Goal: Find specific page/section: Find specific page/section

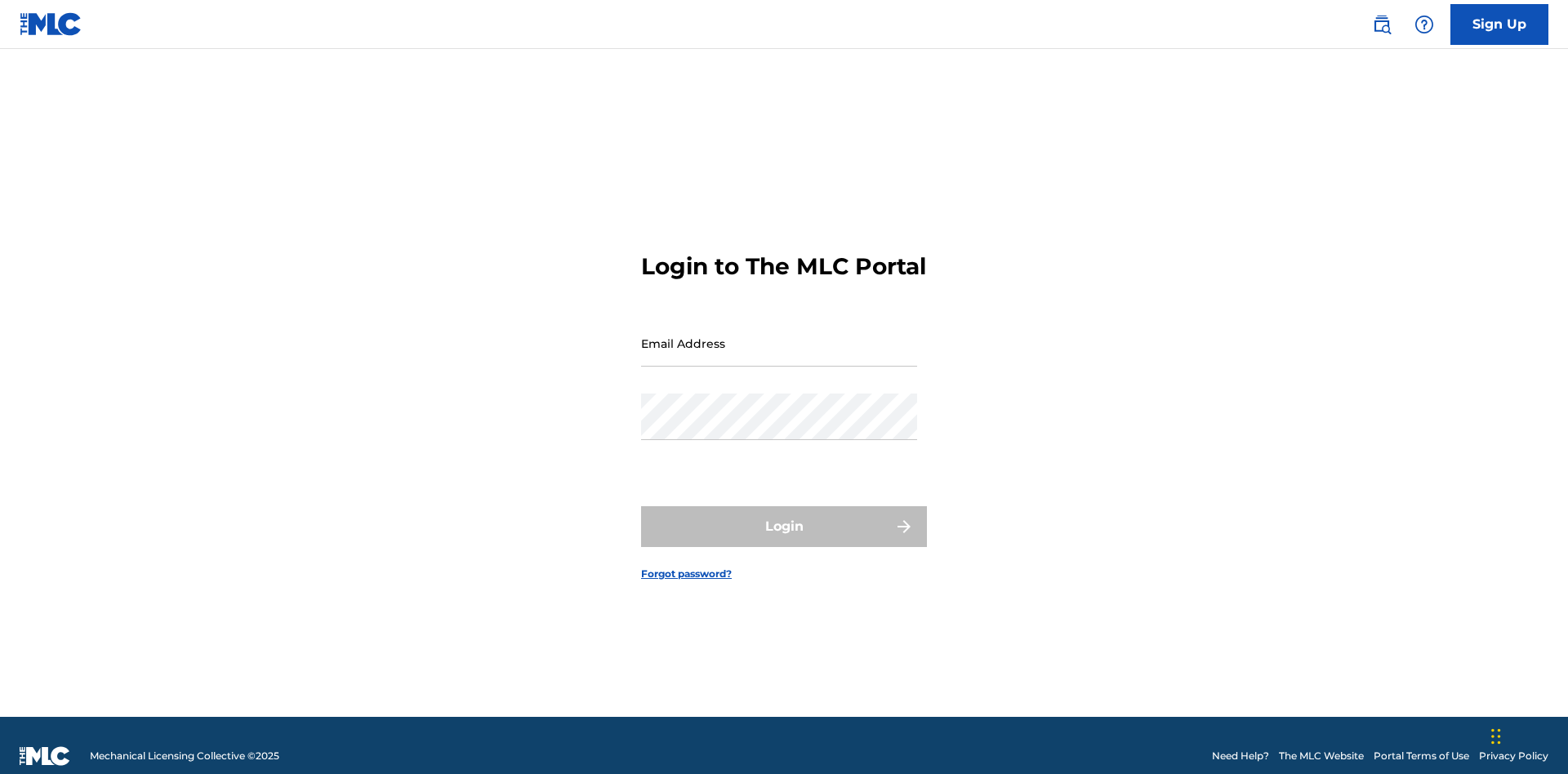
scroll to position [22, 0]
click at [779, 336] on input "Email Address" at bounding box center [779, 343] width 276 height 47
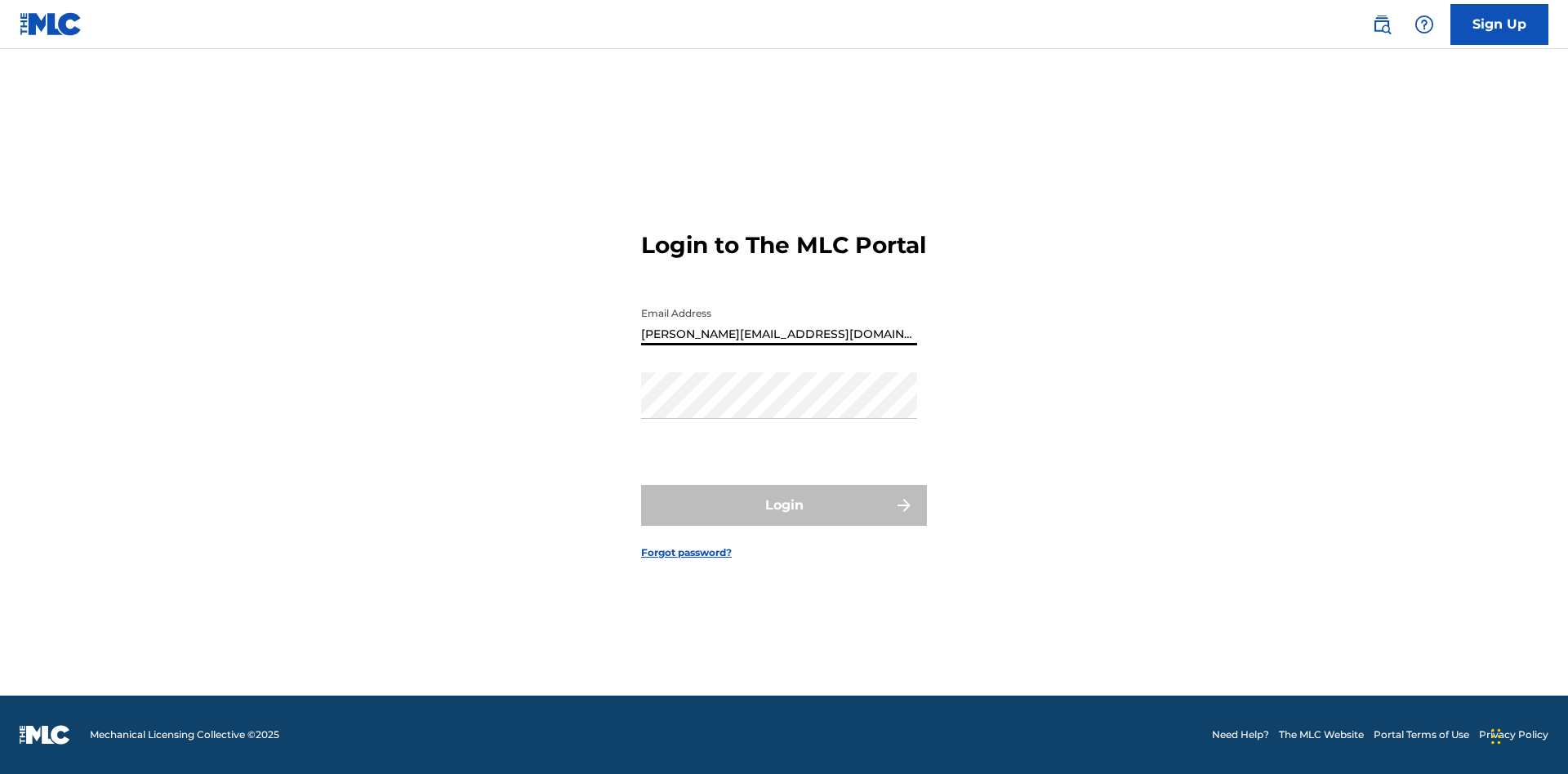
type input "[PERSON_NAME][EMAIL_ADDRESS][DOMAIN_NAME]"
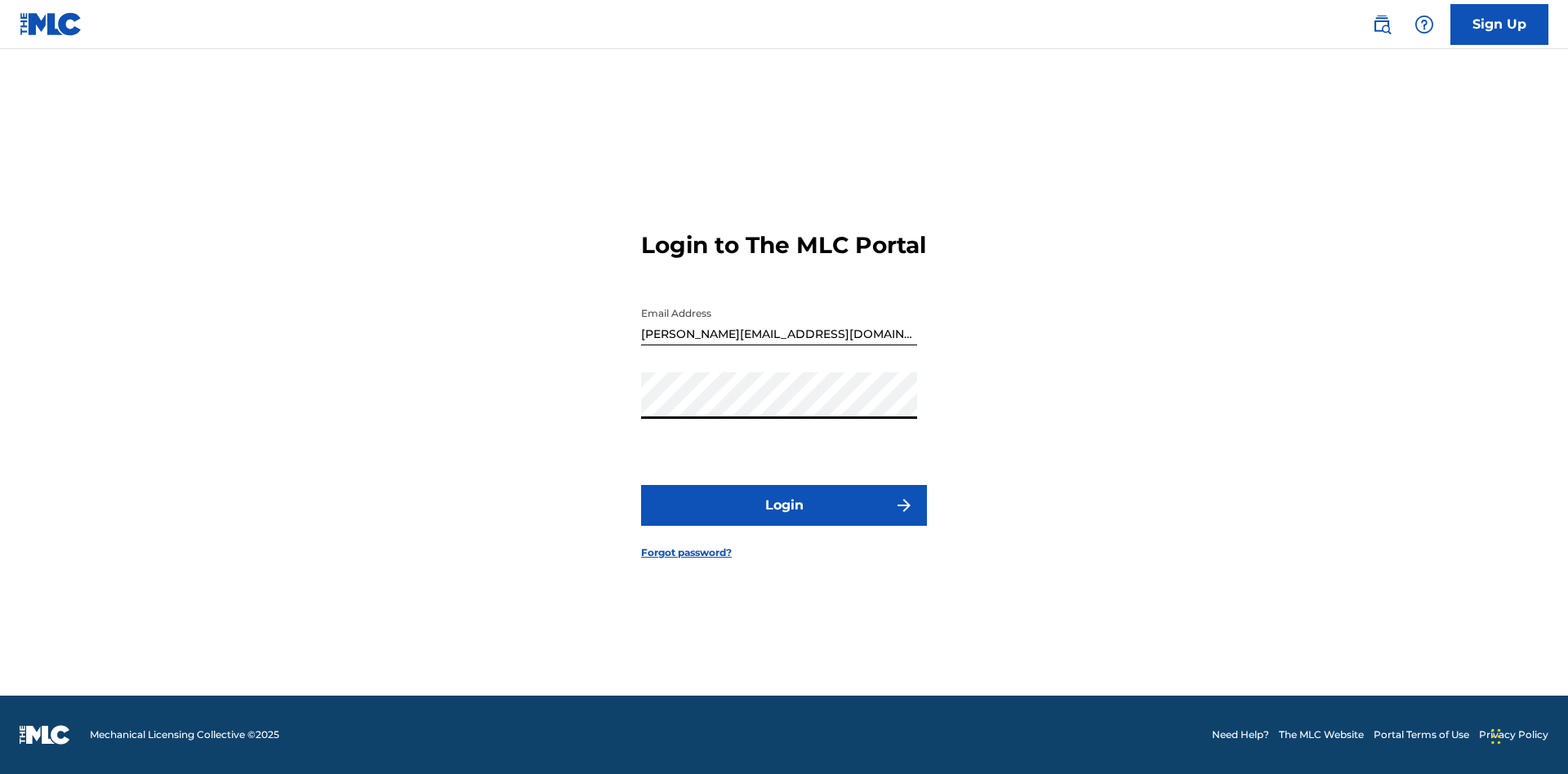
click at [784, 519] on button "Login" at bounding box center [784, 505] width 286 height 41
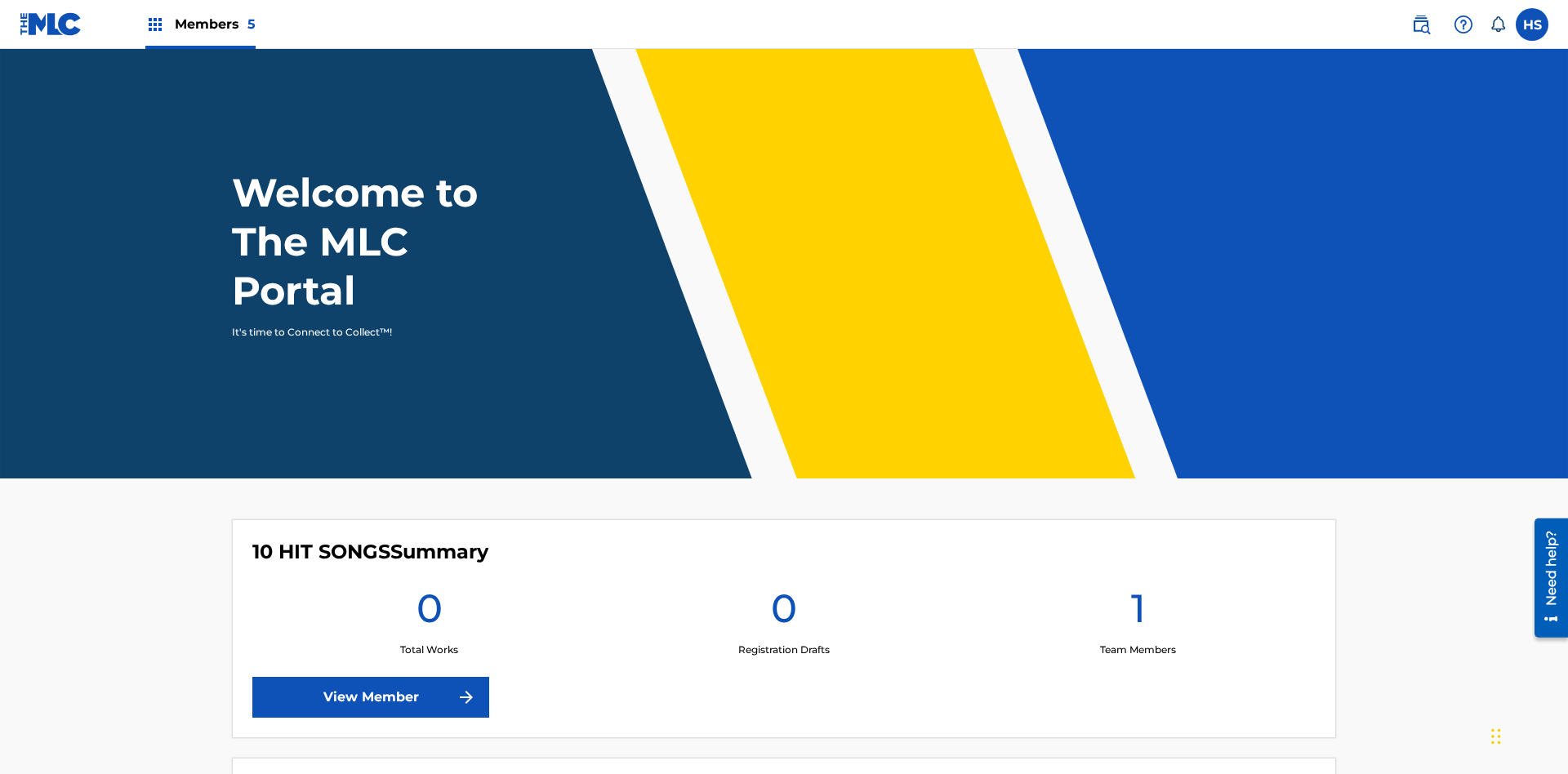
scroll to position [70, 0]
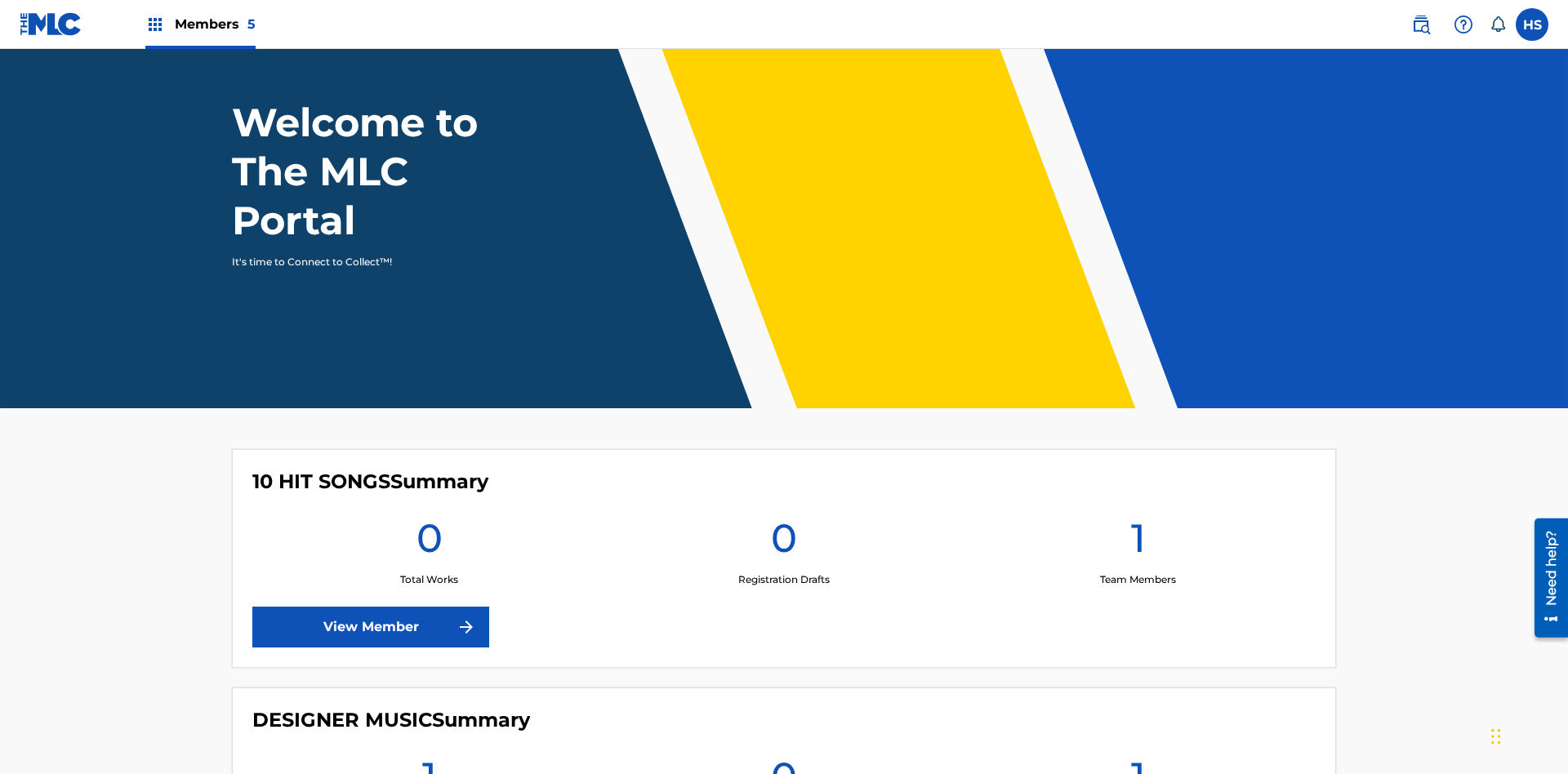
click at [199, 23] on span "Members 5" at bounding box center [215, 23] width 81 height 19
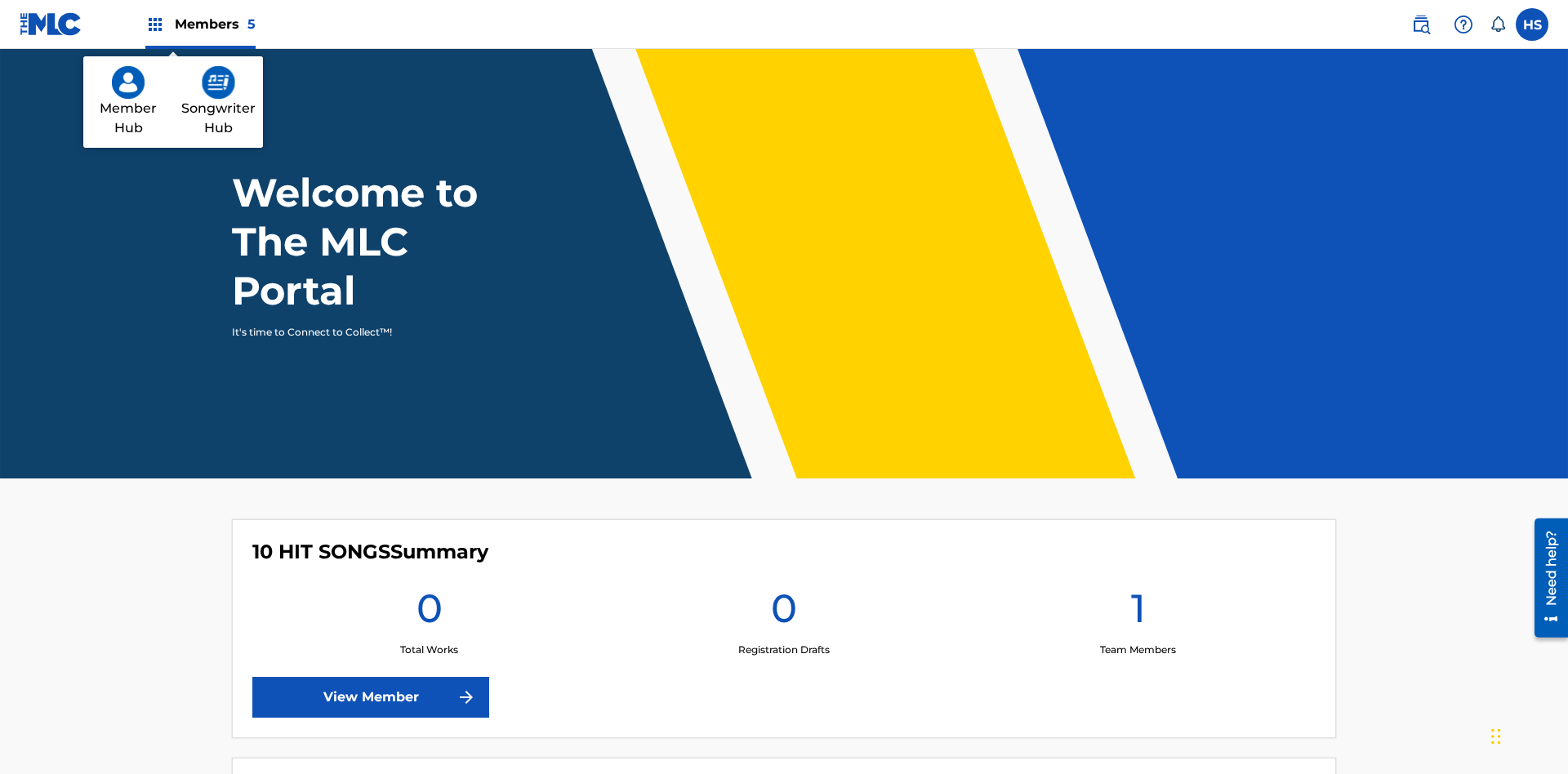
click at [218, 83] on img at bounding box center [218, 82] width 33 height 32
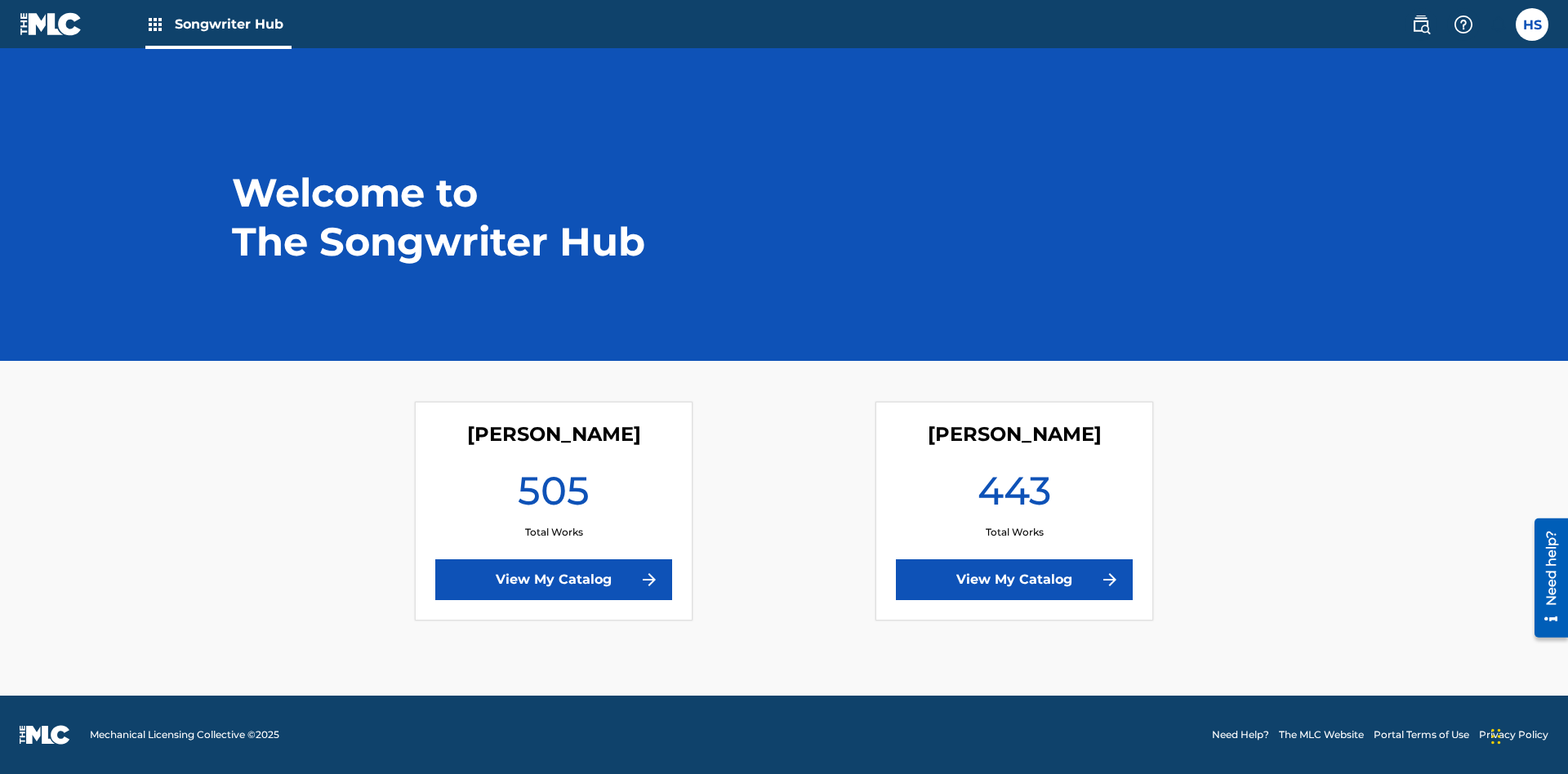
click at [1015, 580] on link "View My Catalog" at bounding box center [1014, 579] width 237 height 41
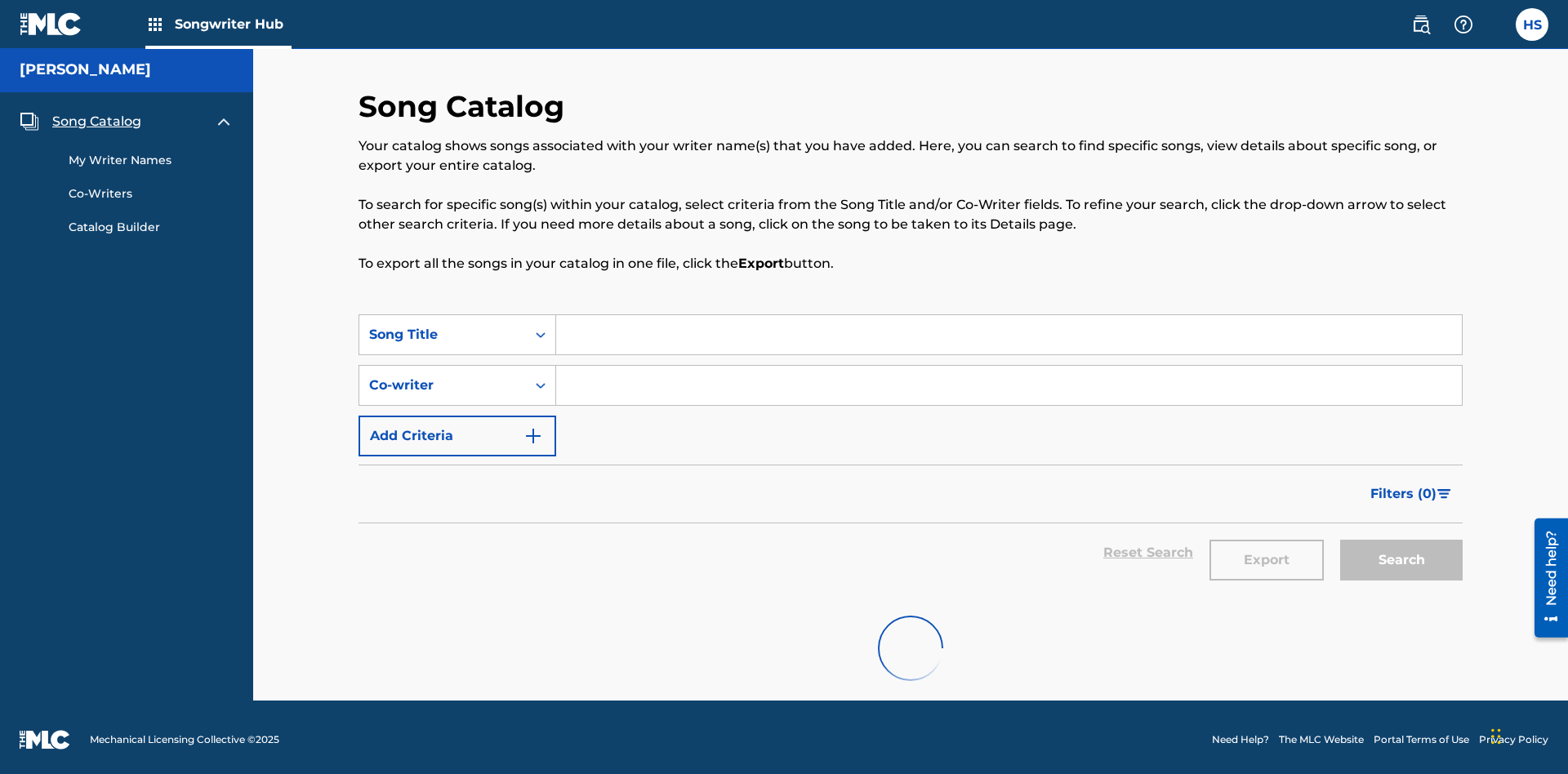
click at [96, 117] on span "Song Catalog" at bounding box center [96, 122] width 89 height 20
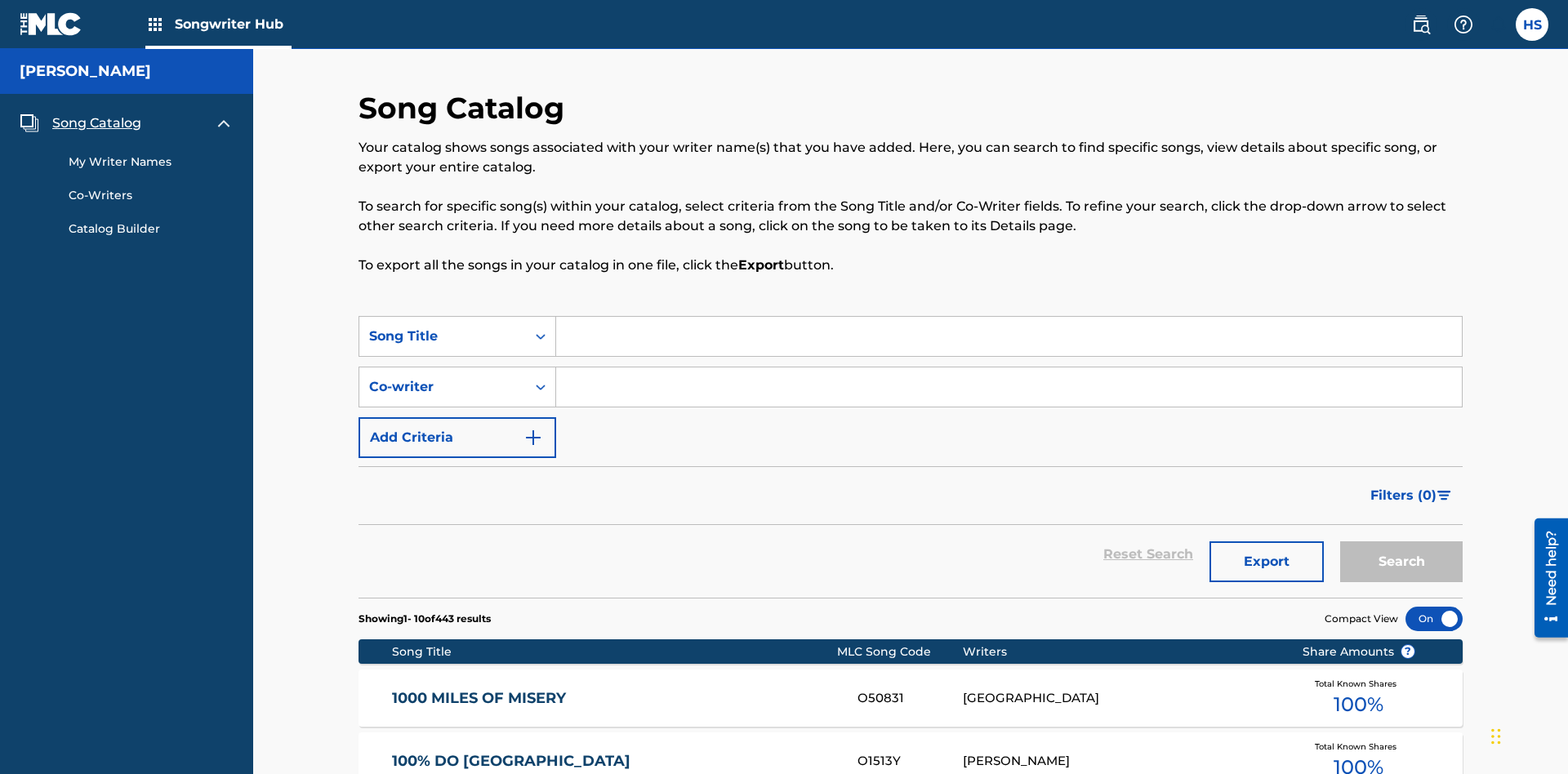
scroll to position [229, 0]
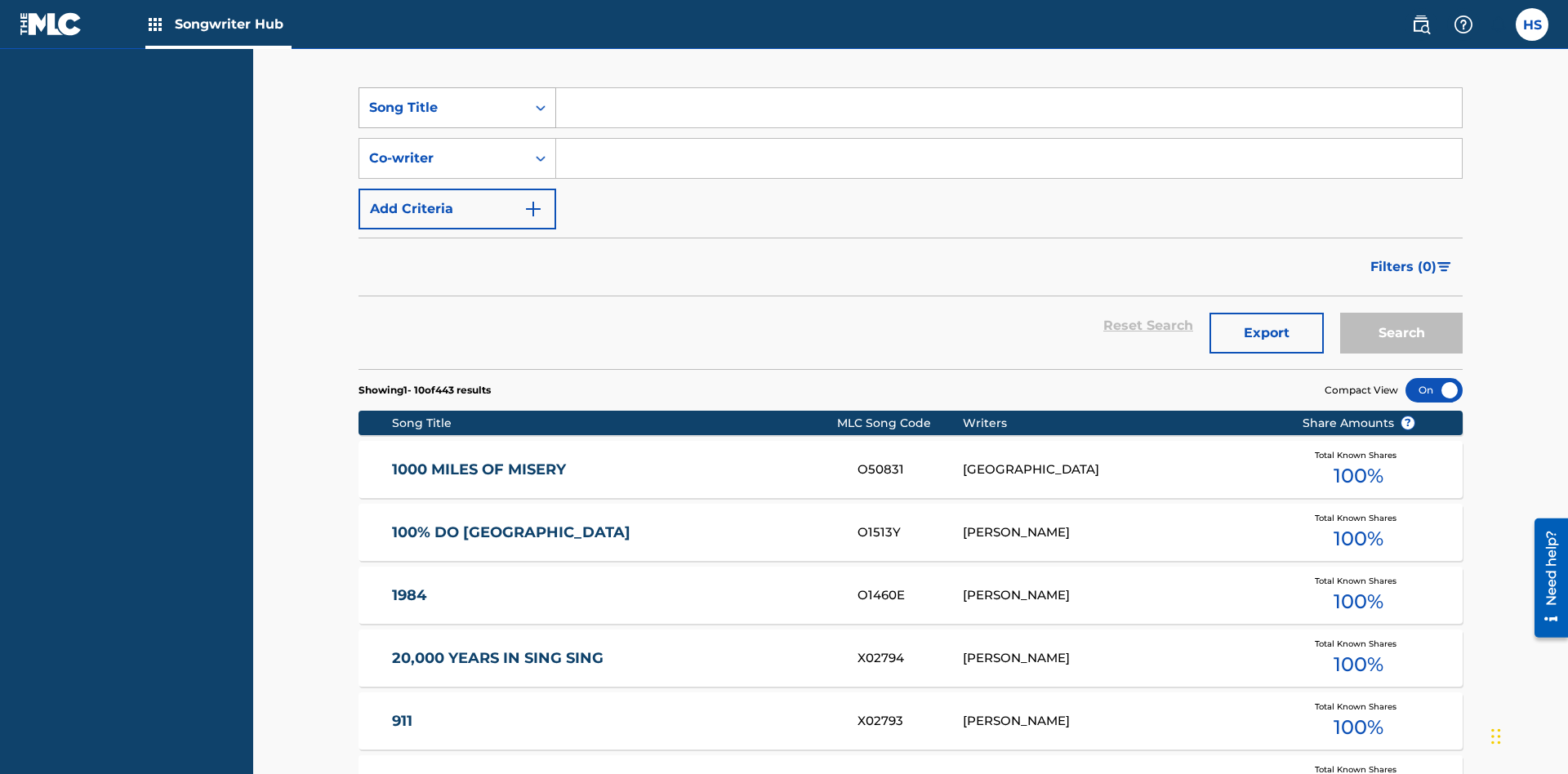
click at [442, 108] on div "Song Title" at bounding box center [442, 108] width 147 height 20
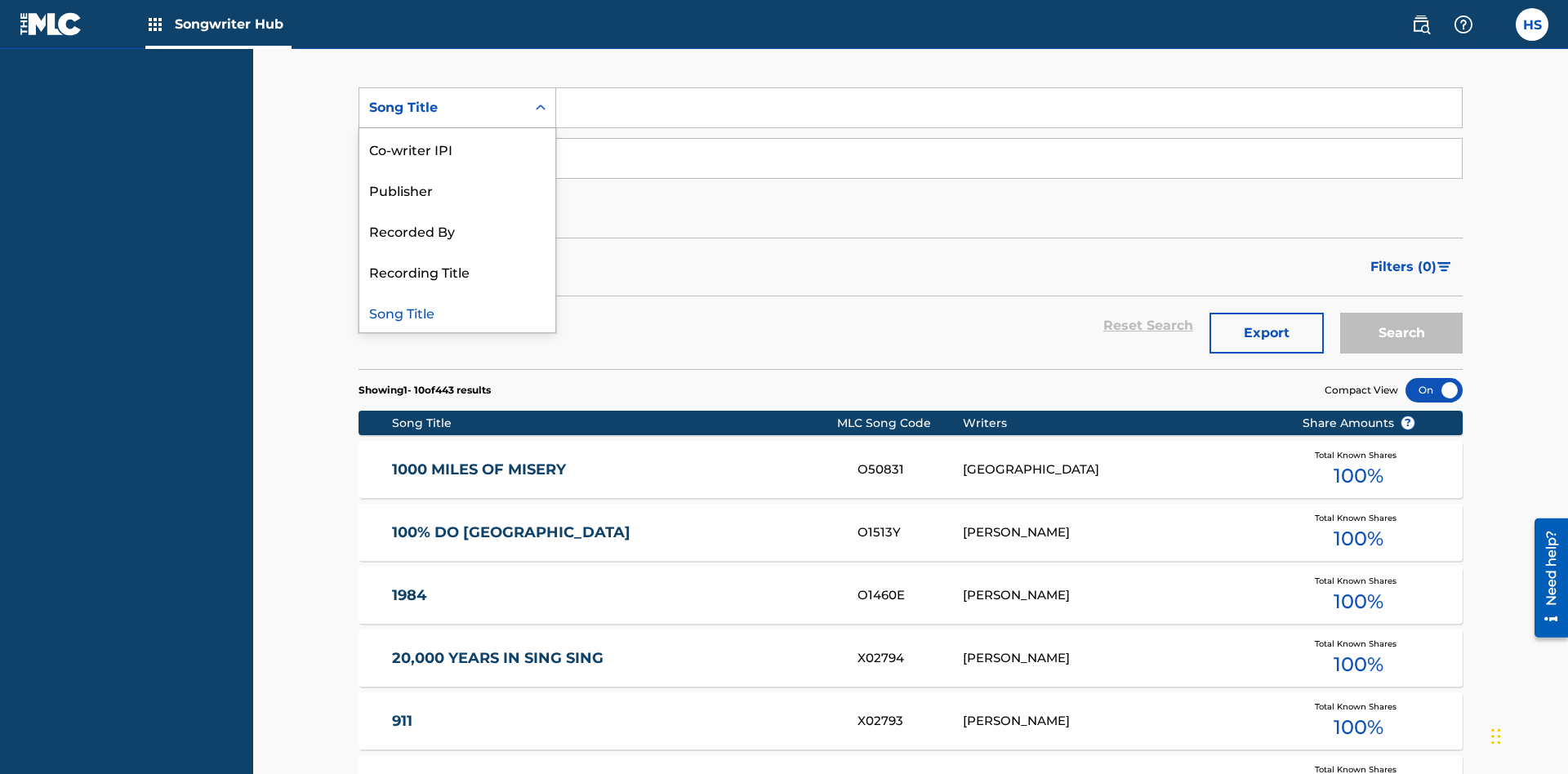
click at [458, 312] on div "Song Title" at bounding box center [458, 312] width 196 height 41
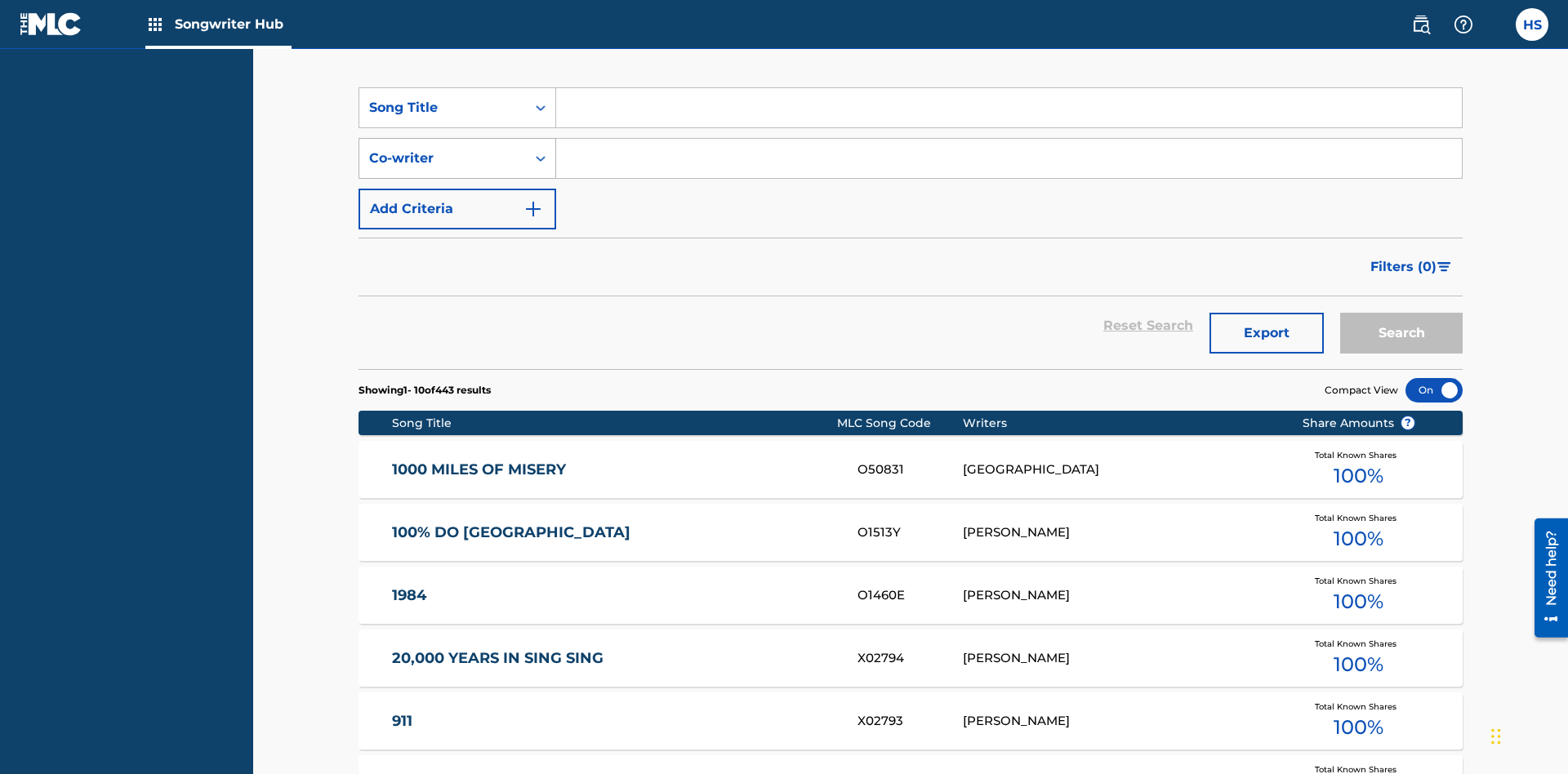
click at [442, 149] on div "Co-writer" at bounding box center [442, 159] width 147 height 20
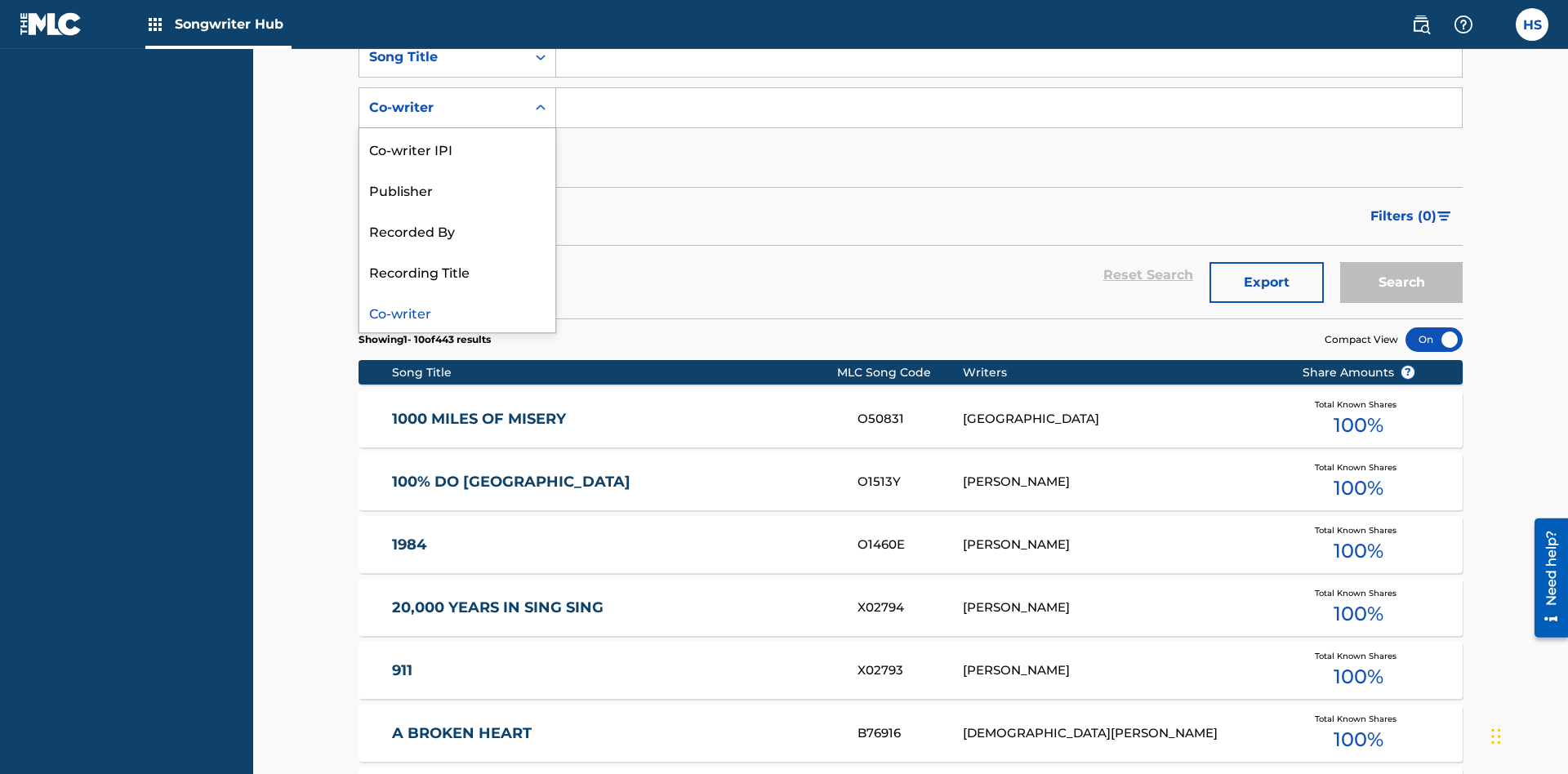
click at [458, 312] on div "Co-writer" at bounding box center [458, 312] width 196 height 41
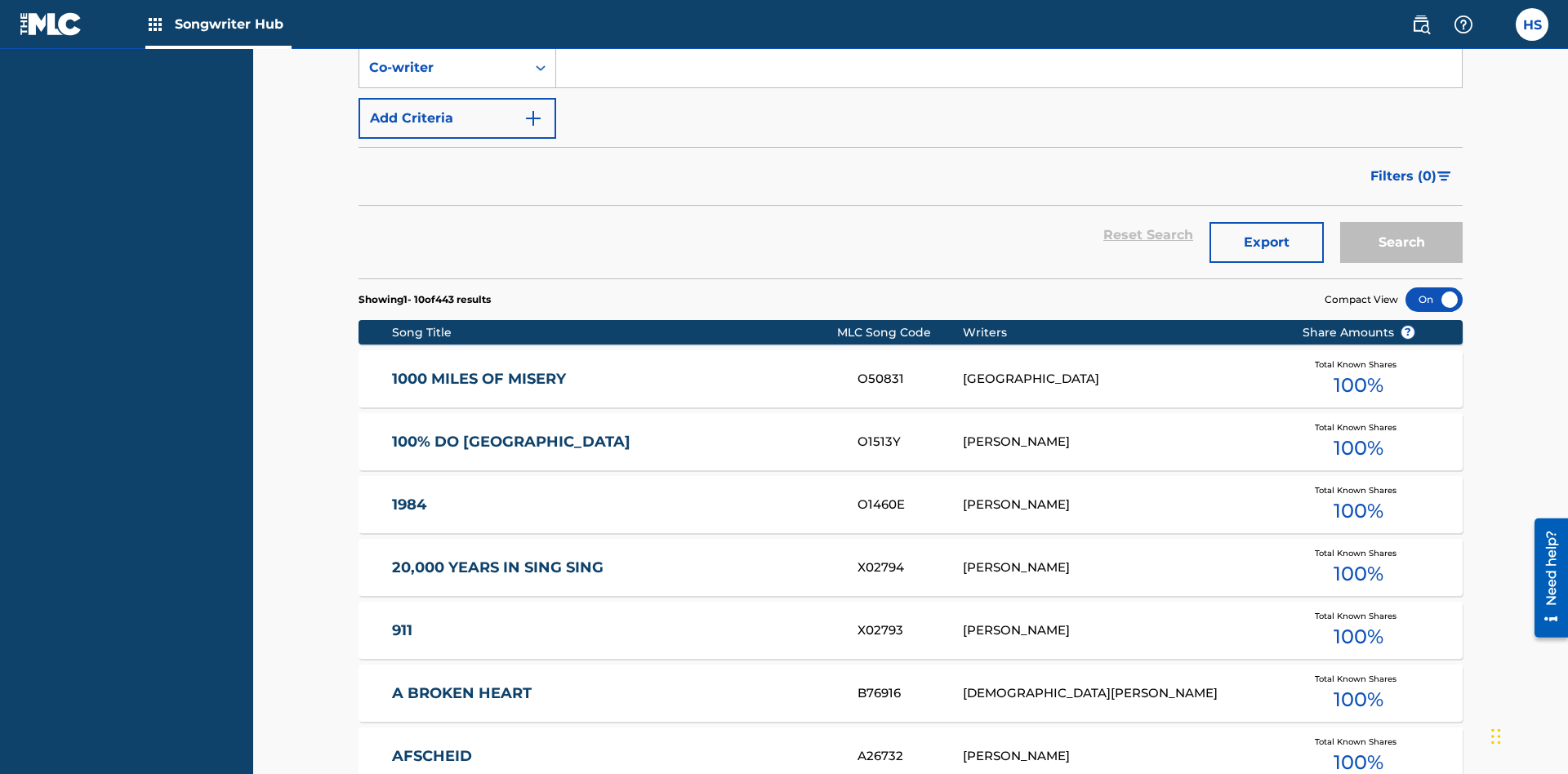
click at [458, 118] on button "Add Criteria" at bounding box center [457, 118] width 197 height 41
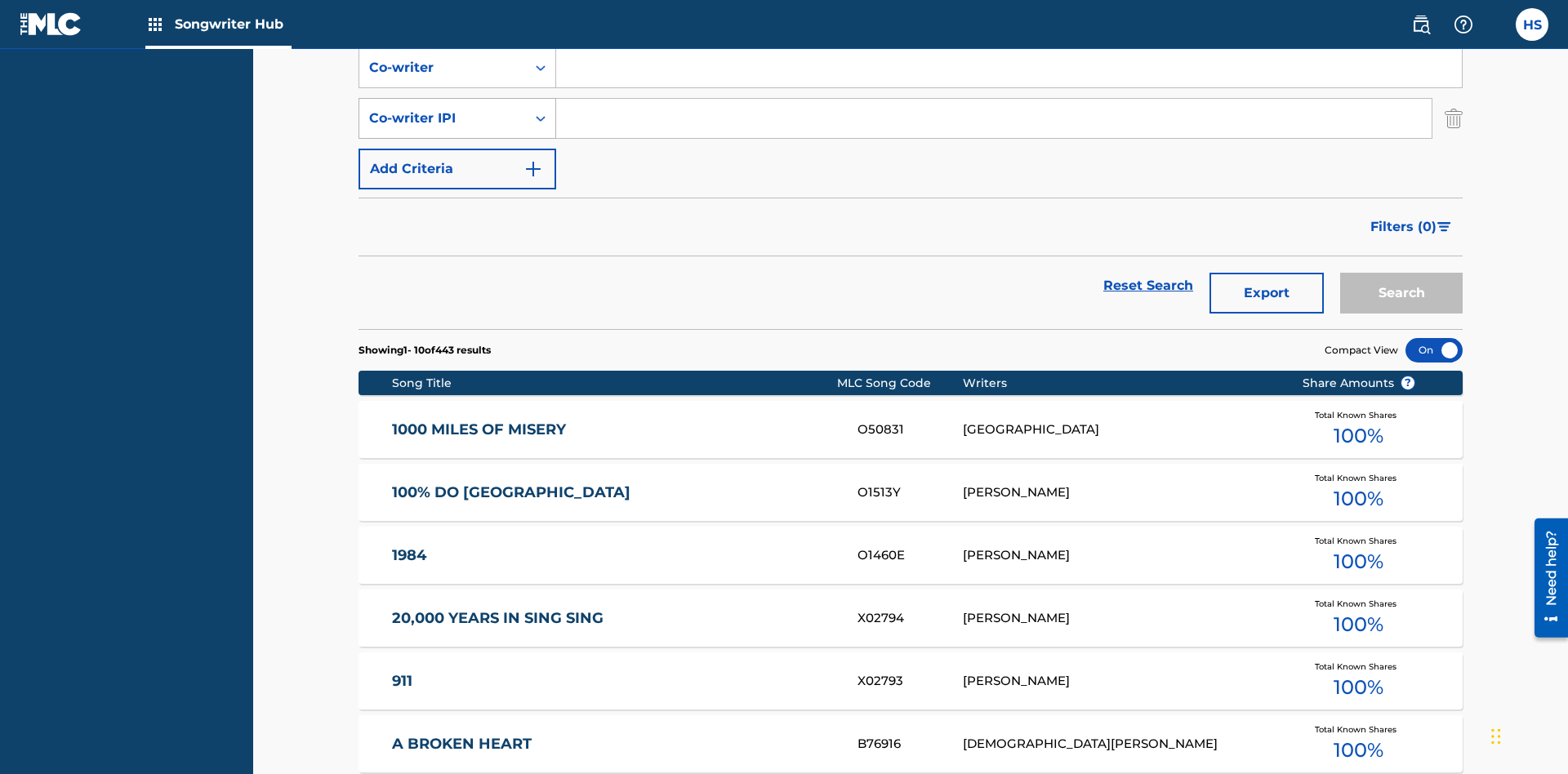
click at [442, 109] on div "Co-writer IPI" at bounding box center [442, 119] width 147 height 20
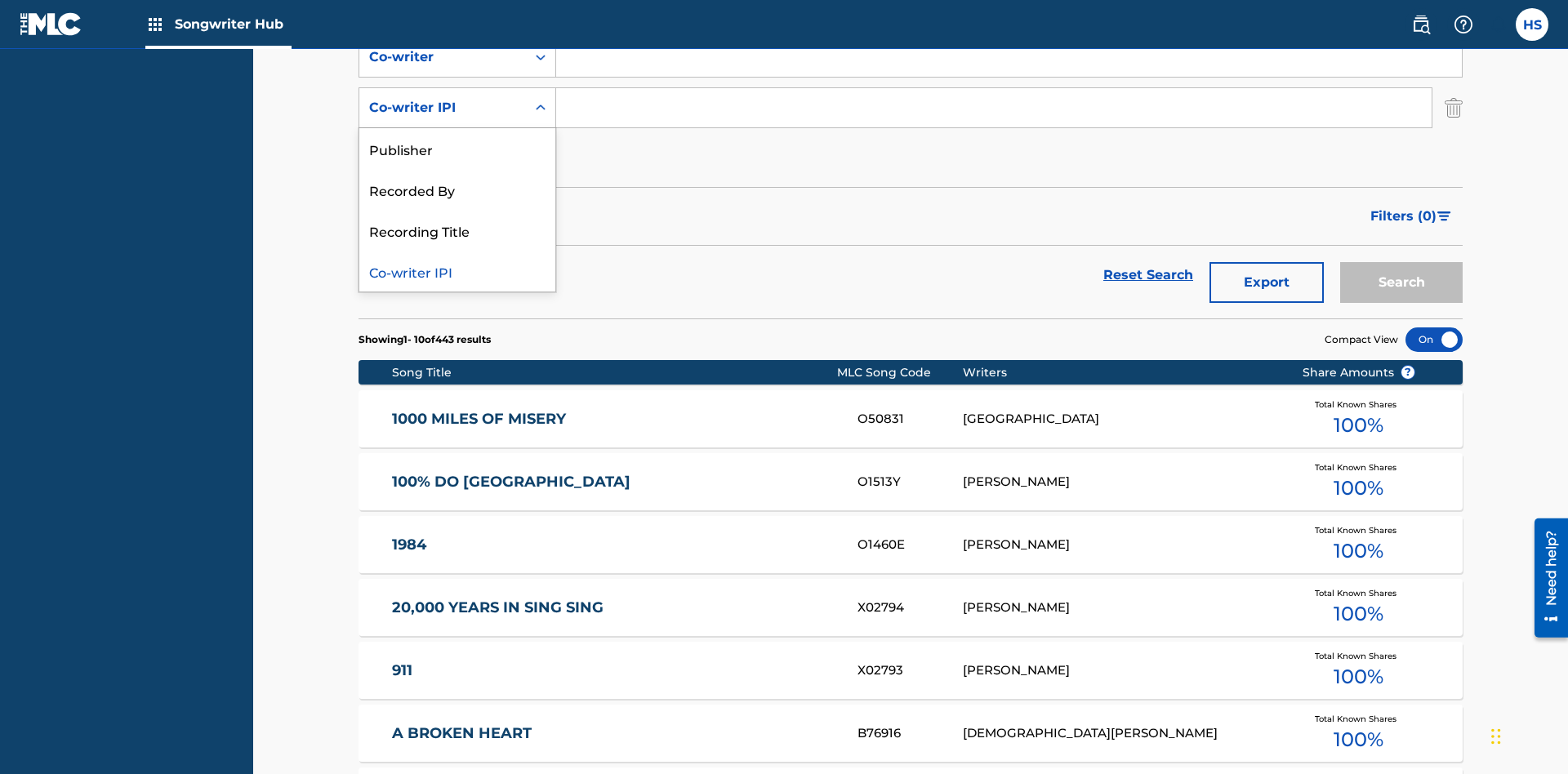
click at [458, 271] on div "Co-writer IPI" at bounding box center [458, 270] width 196 height 41
click at [458, 138] on button "Add Criteria" at bounding box center [457, 158] width 197 height 41
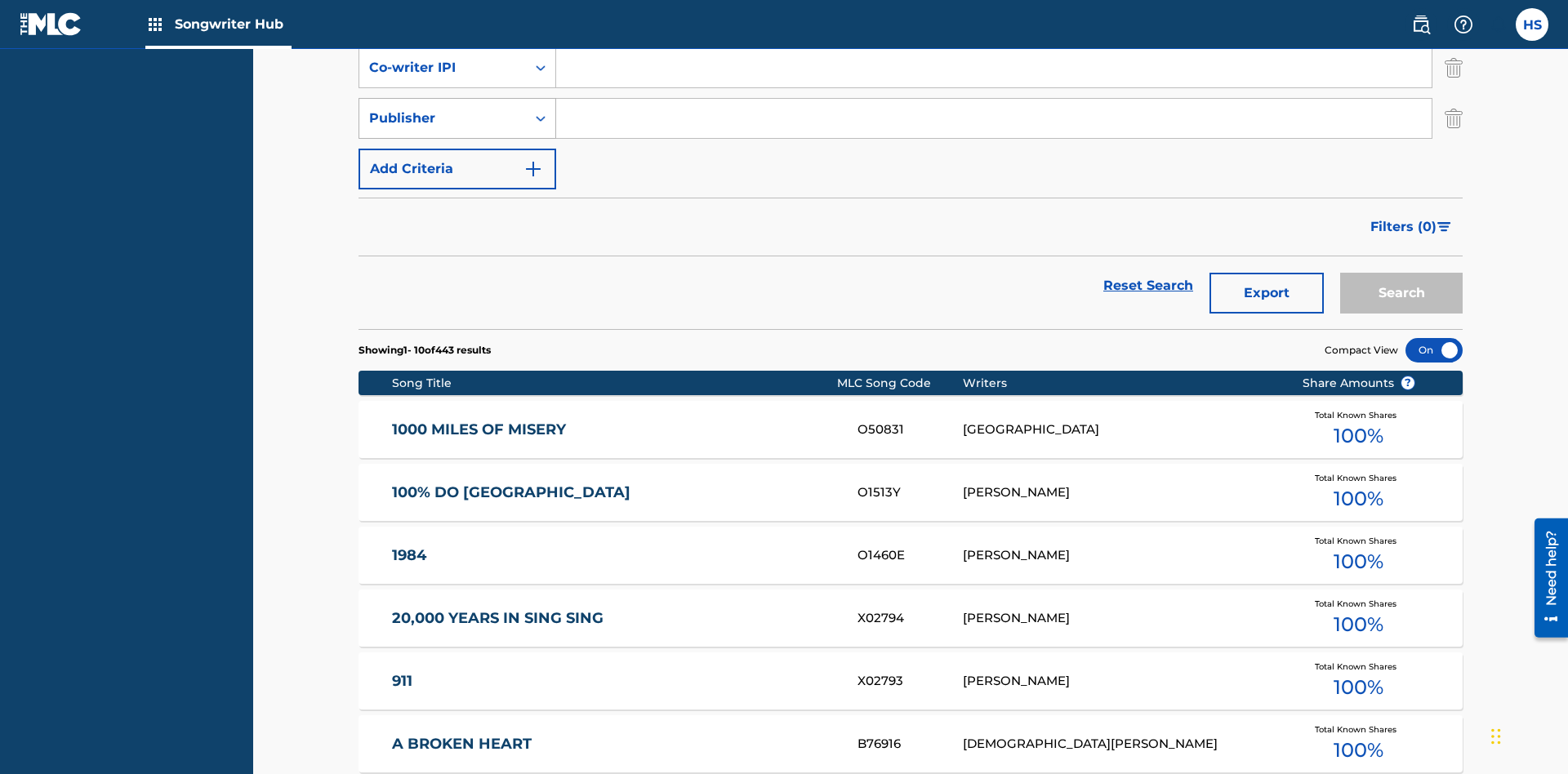
click at [442, 109] on div "Publisher" at bounding box center [442, 119] width 147 height 20
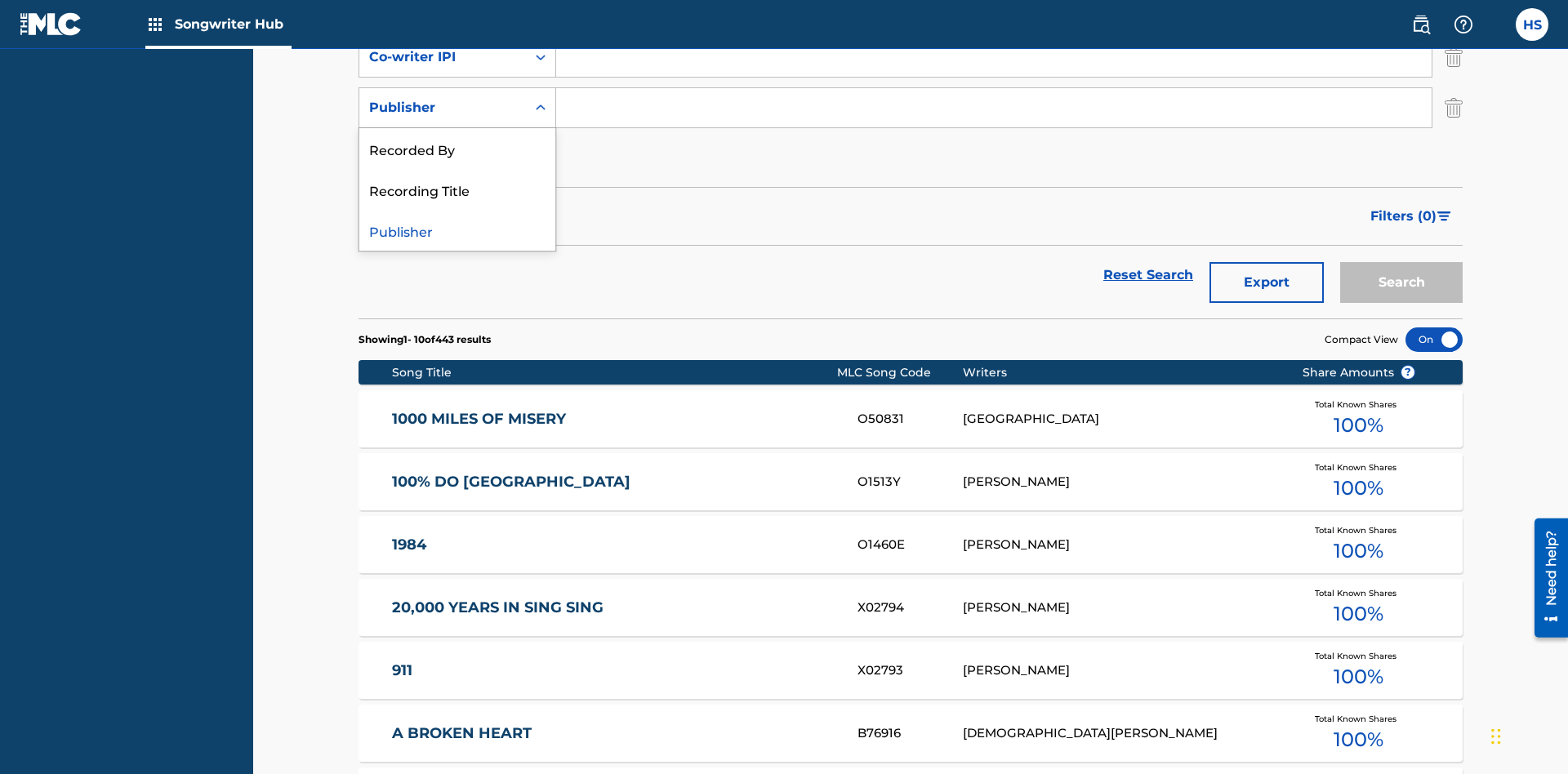
click at [458, 149] on div "Recorded By" at bounding box center [458, 148] width 196 height 41
click at [458, 138] on button "Add Criteria" at bounding box center [457, 158] width 197 height 41
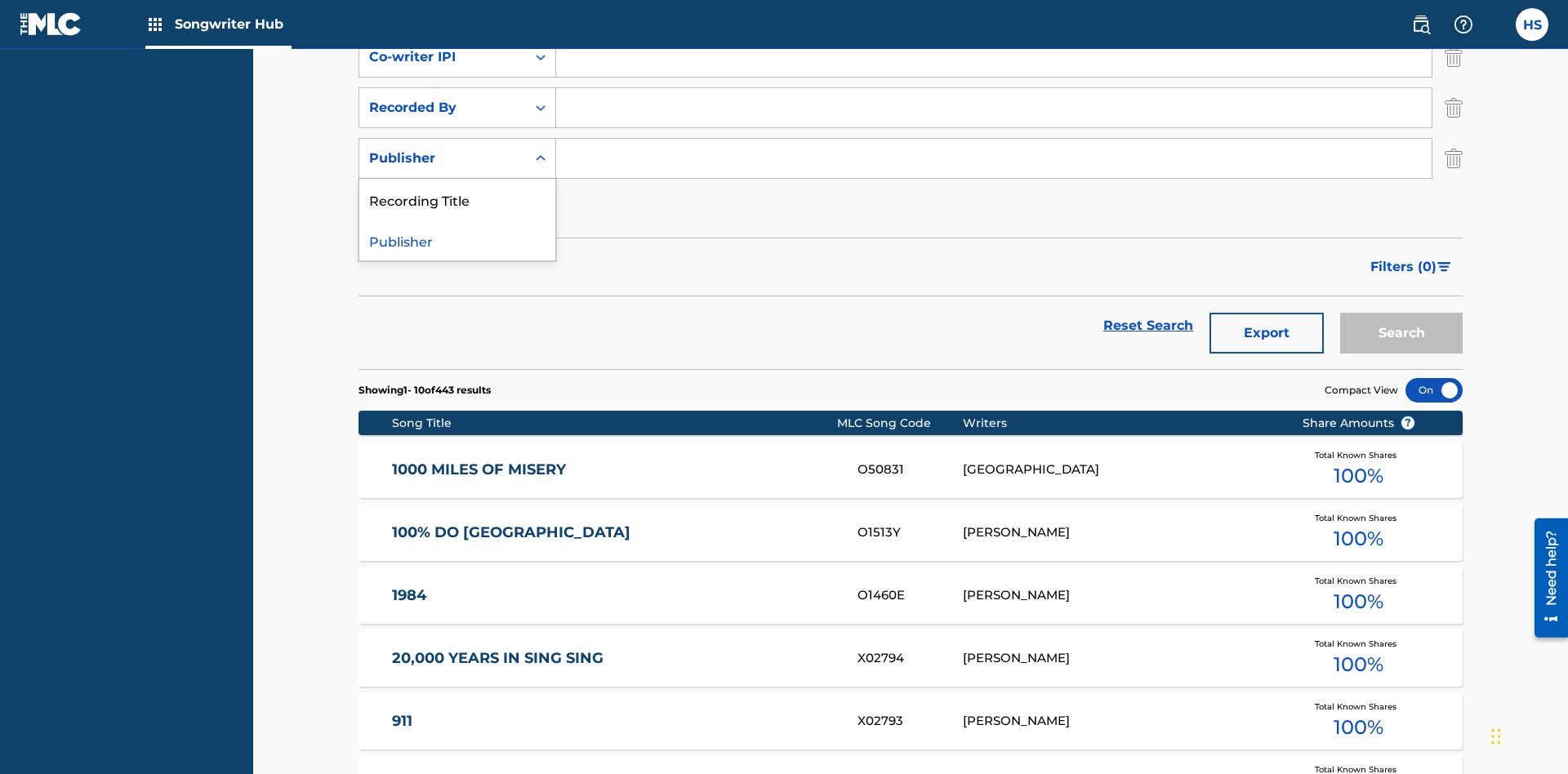
scroll to position [432, 0]
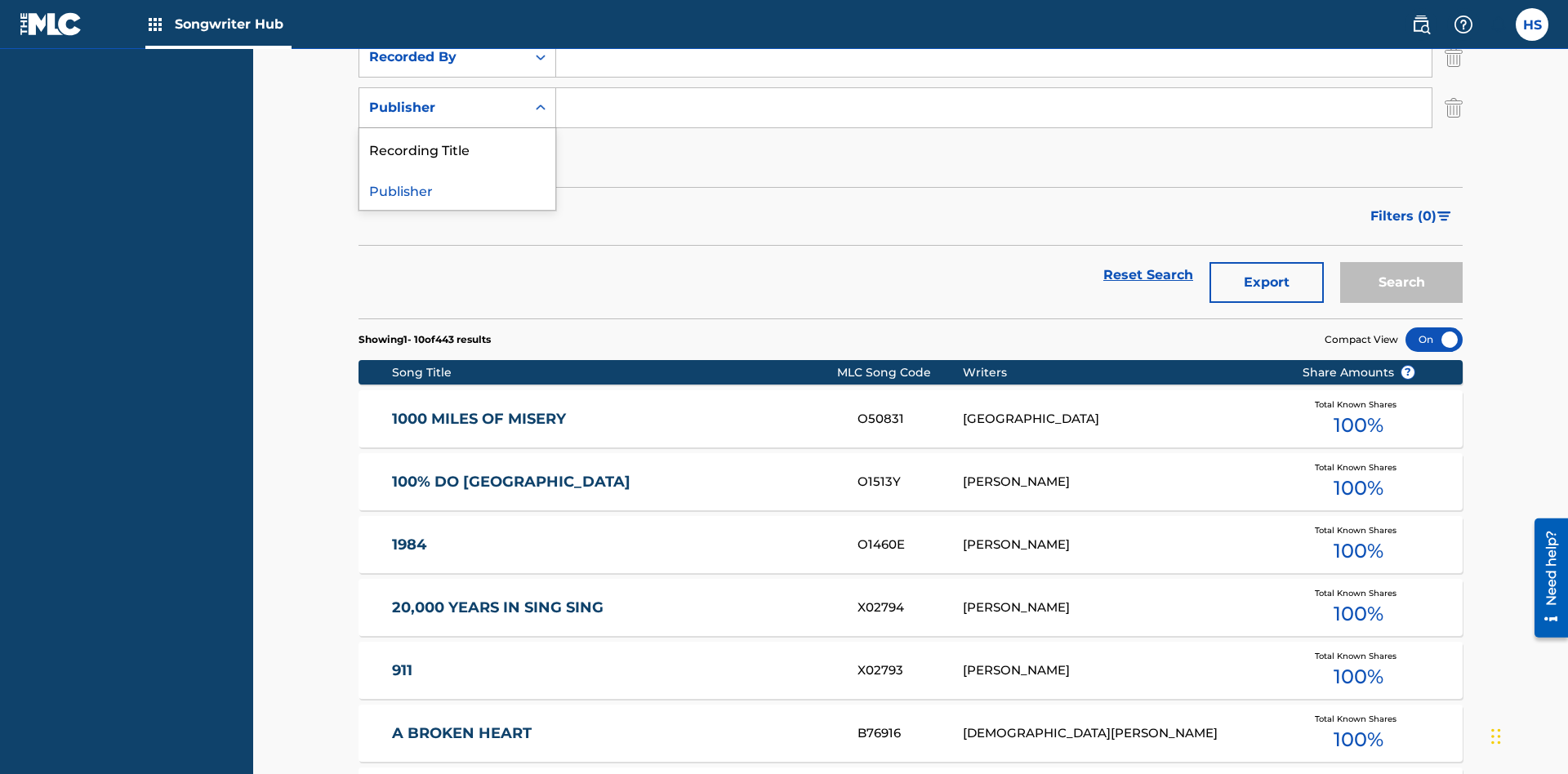
click at [458, 189] on div "Publisher" at bounding box center [458, 189] width 196 height 41
click at [458, 138] on button "Add Criteria" at bounding box center [457, 158] width 197 height 41
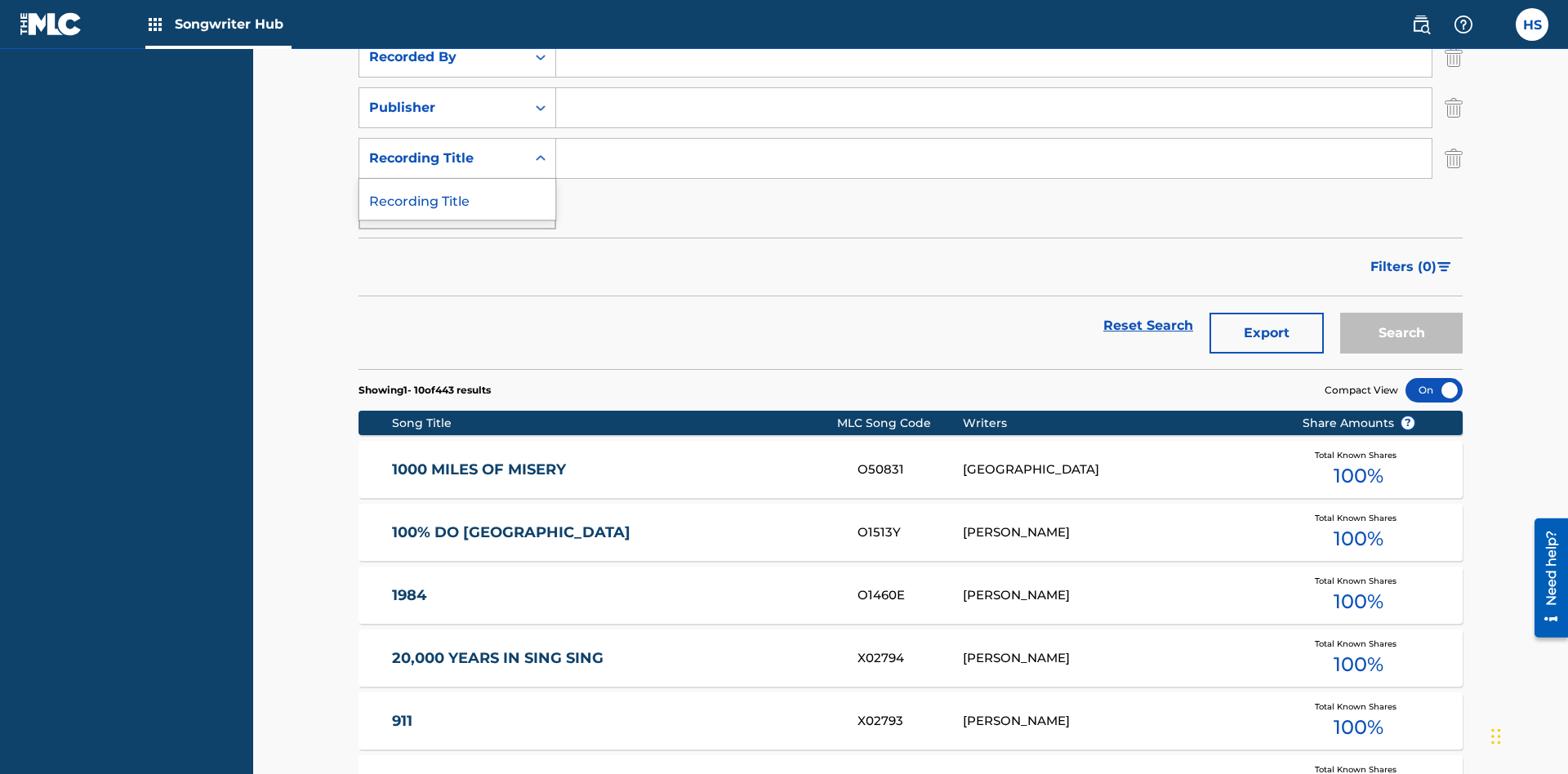
click at [458, 179] on div "Recording Title" at bounding box center [458, 199] width 196 height 41
type input "MENEAME"
type input "DRAACO DALLAS AVENTURA"
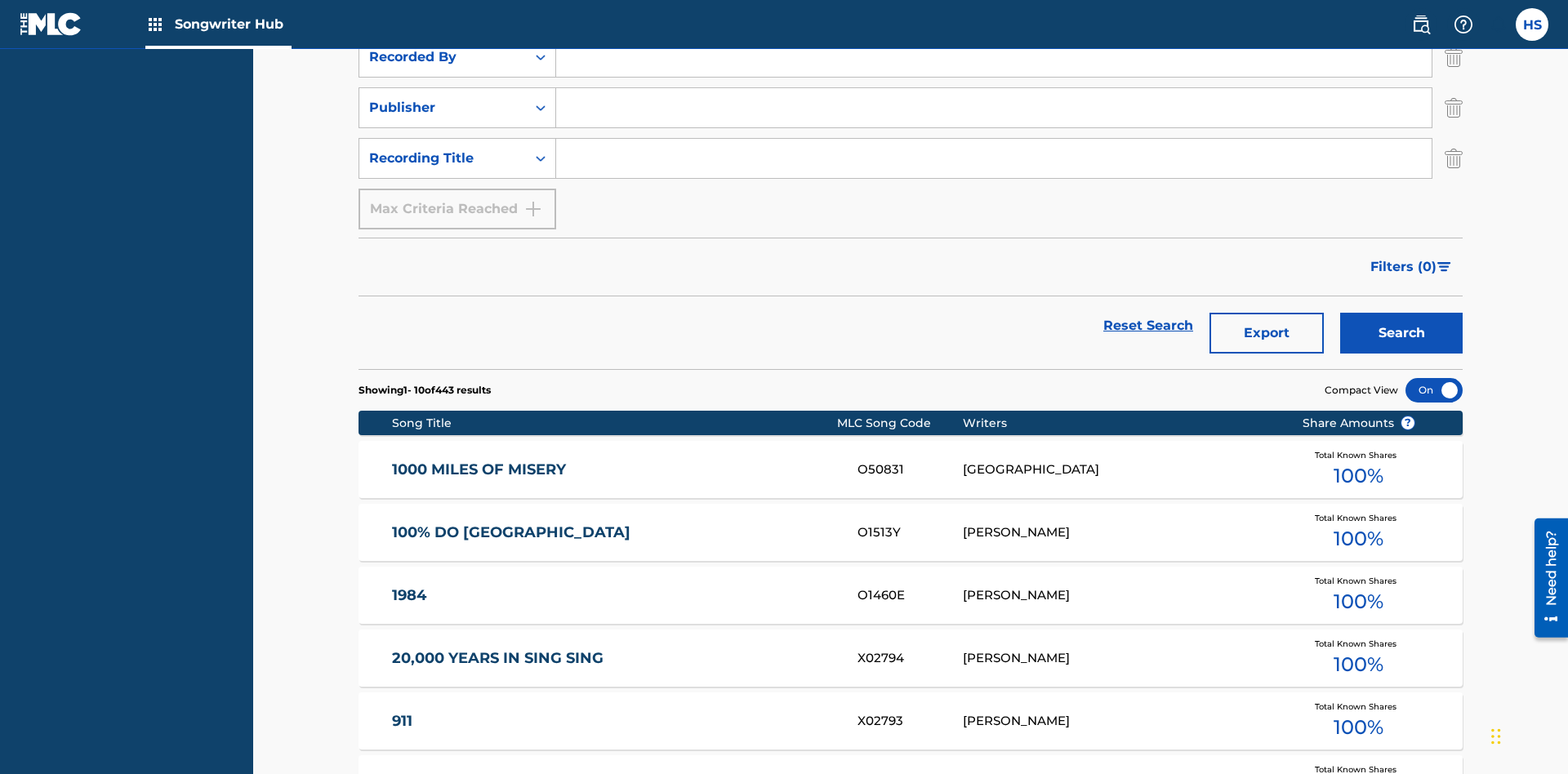
click at [994, 26] on input "Search Form" at bounding box center [994, 6] width 876 height 40
type input "00766422818"
